Goal: Navigation & Orientation: Go to known website

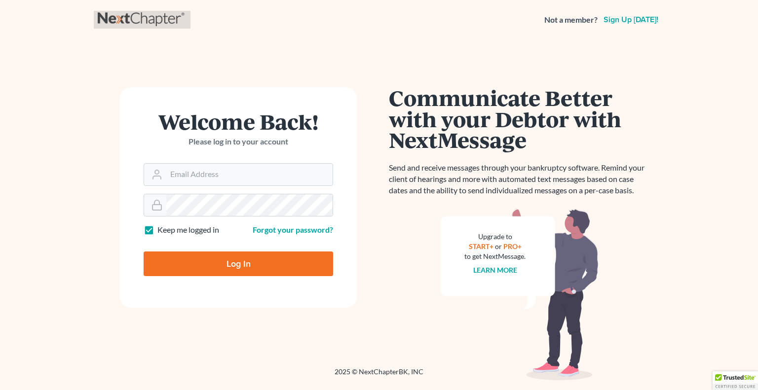
click at [129, 11] on link at bounding box center [142, 20] width 89 height 18
